Goal: Task Accomplishment & Management: Manage account settings

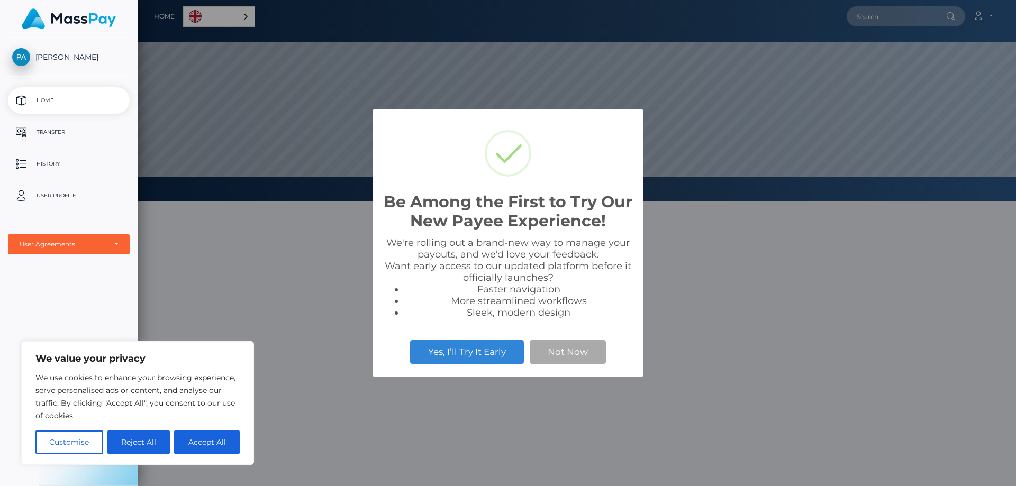
scroll to position [201, 878]
click at [573, 348] on button "Not Now" at bounding box center [568, 351] width 76 height 23
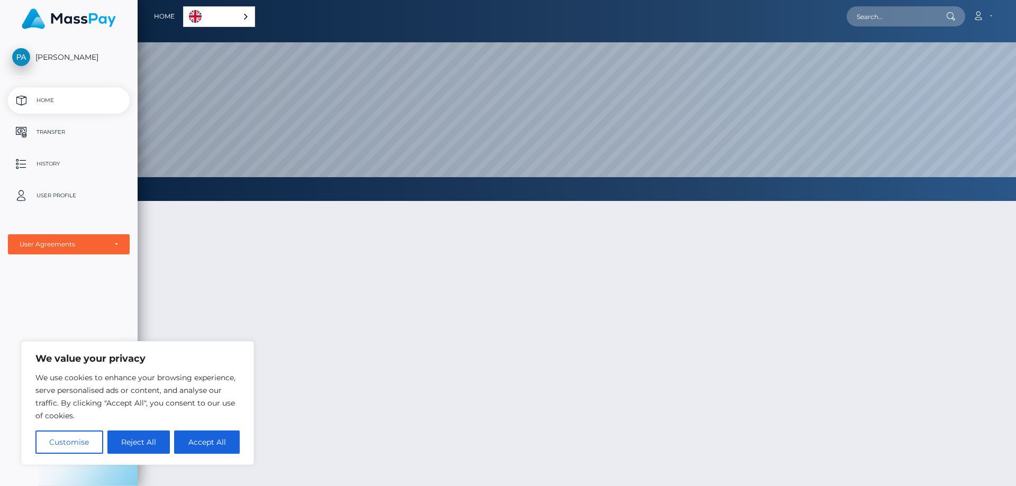
click at [241, 25] on link "English" at bounding box center [219, 17] width 71 height 20
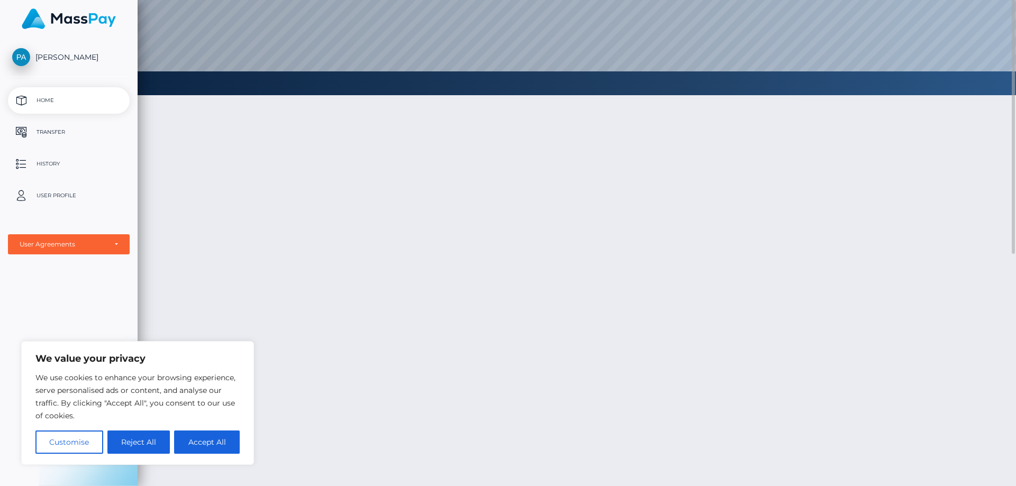
scroll to position [0, 0]
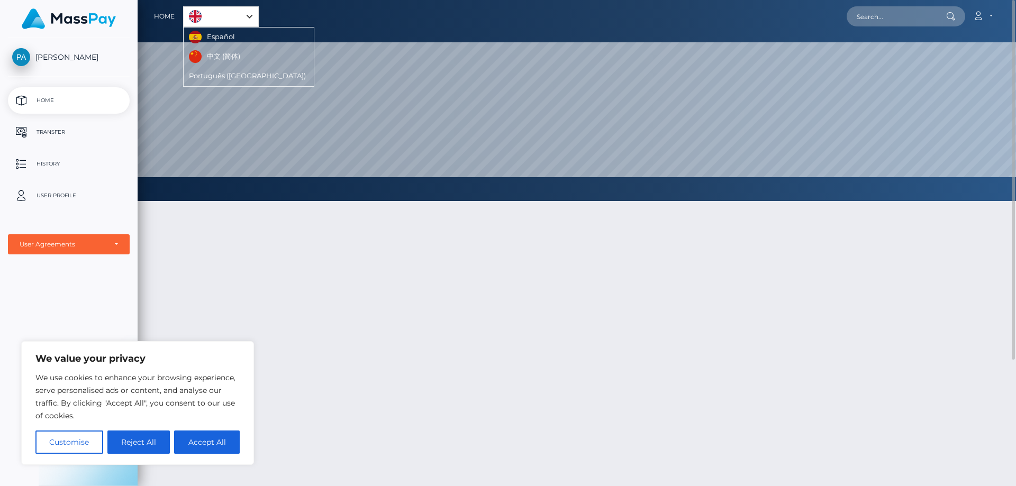
click at [237, 16] on link "English" at bounding box center [221, 17] width 75 height 20
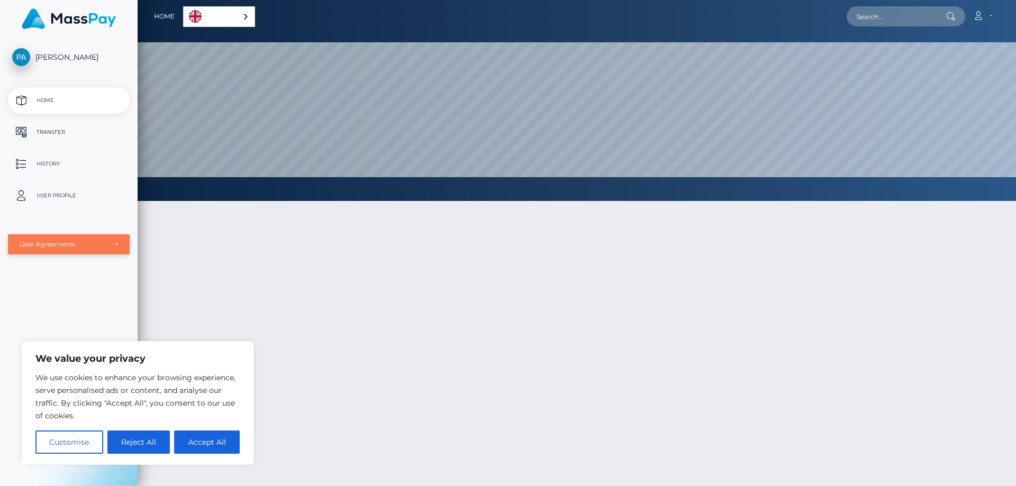
click at [81, 242] on div "User Agreements" at bounding box center [63, 244] width 87 height 8
click at [213, 443] on button "Accept All" at bounding box center [207, 442] width 66 height 23
checkbox input "true"
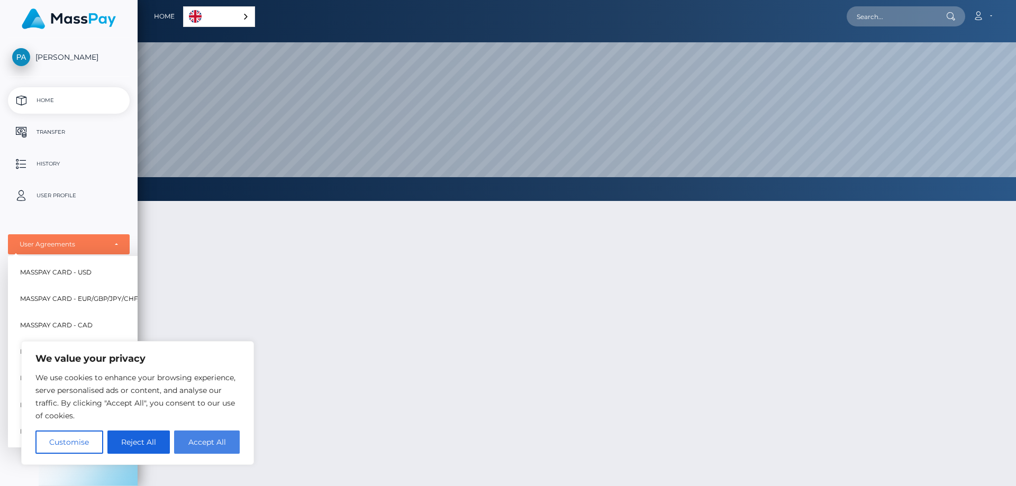
checkbox input "true"
